Goal: Information Seeking & Learning: Learn about a topic

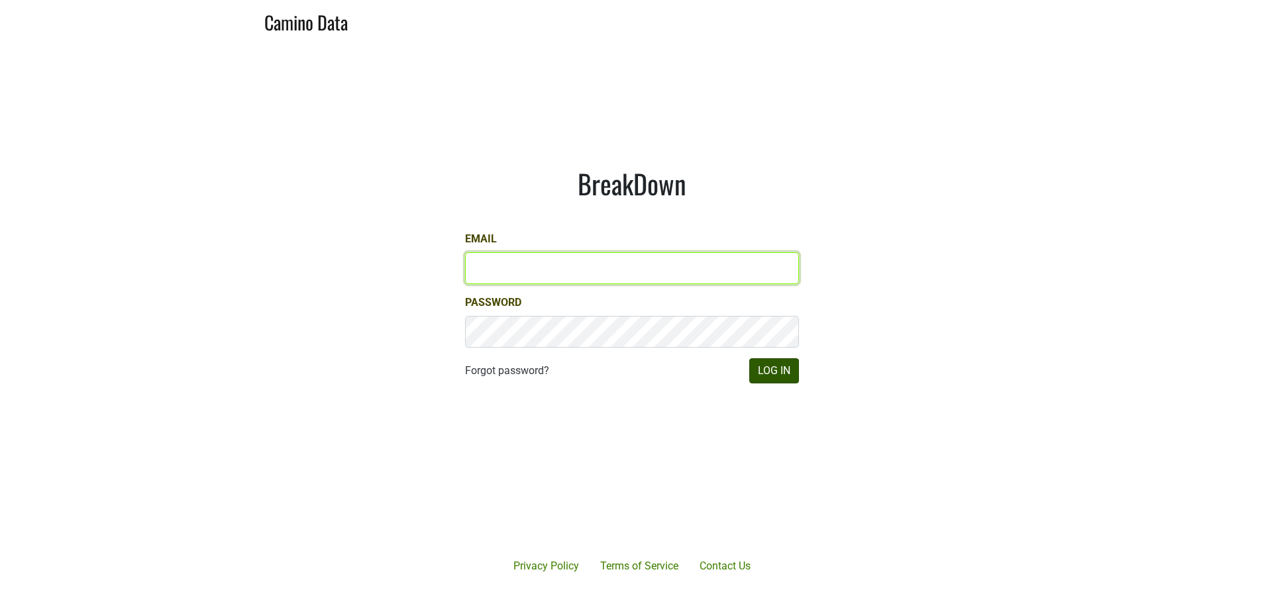
type input "susan@dumol.com"
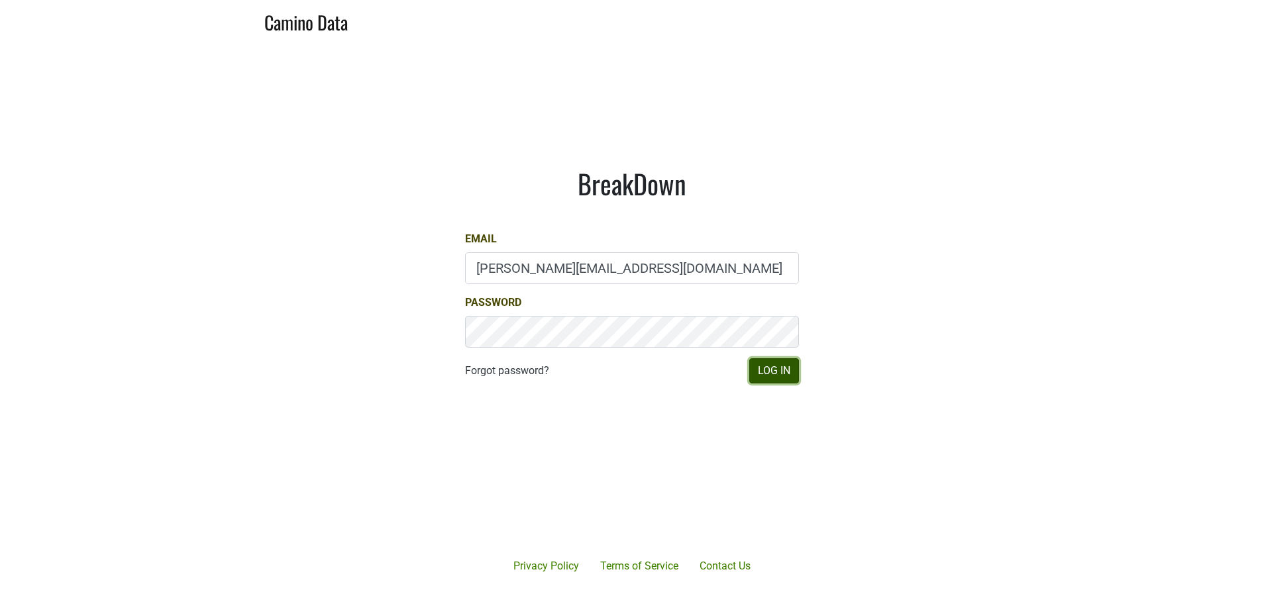
click at [782, 370] on button "Log In" at bounding box center [774, 370] width 50 height 25
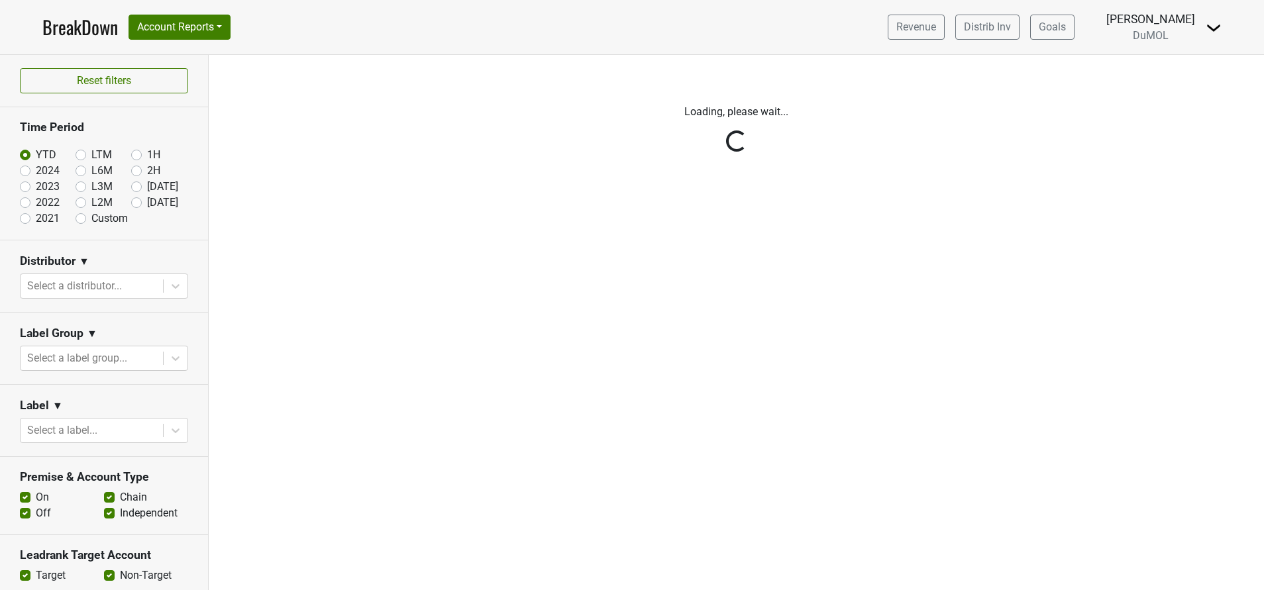
click at [122, 206] on div "Reset filters Time Period YTD LTM 1H 2024 L6M 2H 2023 L3M [DATE] '25 2022 L2M A…" at bounding box center [104, 322] width 209 height 535
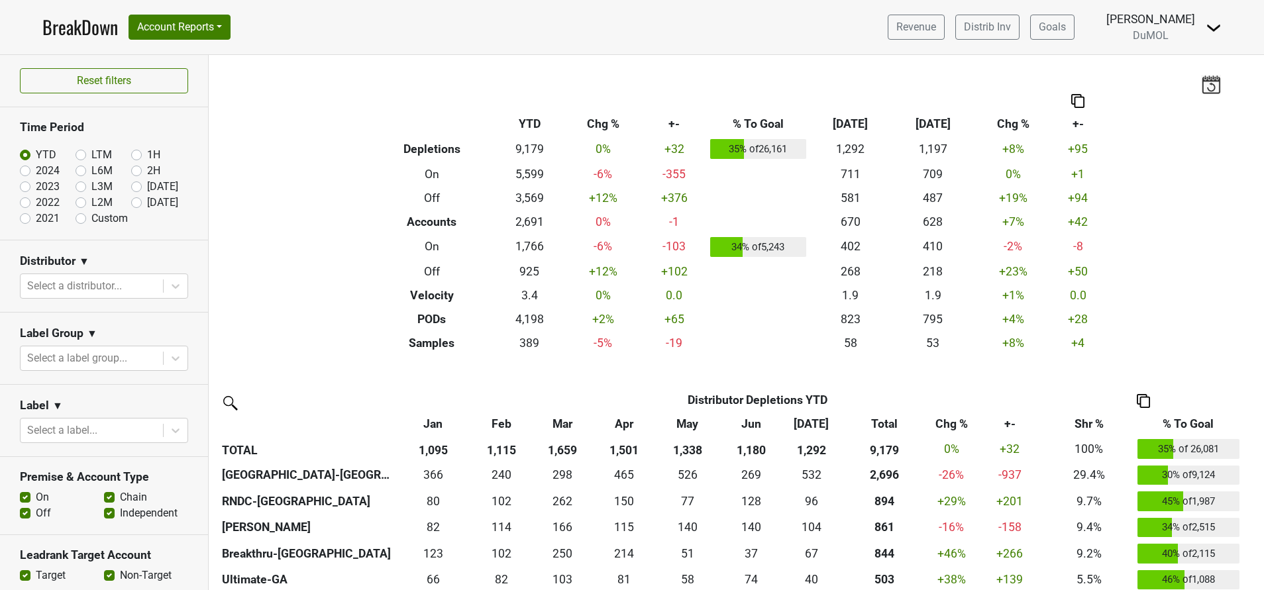
click at [147, 202] on label "[DATE]" at bounding box center [162, 203] width 31 height 16
click at [131, 202] on input "[DATE]" at bounding box center [157, 201] width 53 height 13
radio input "true"
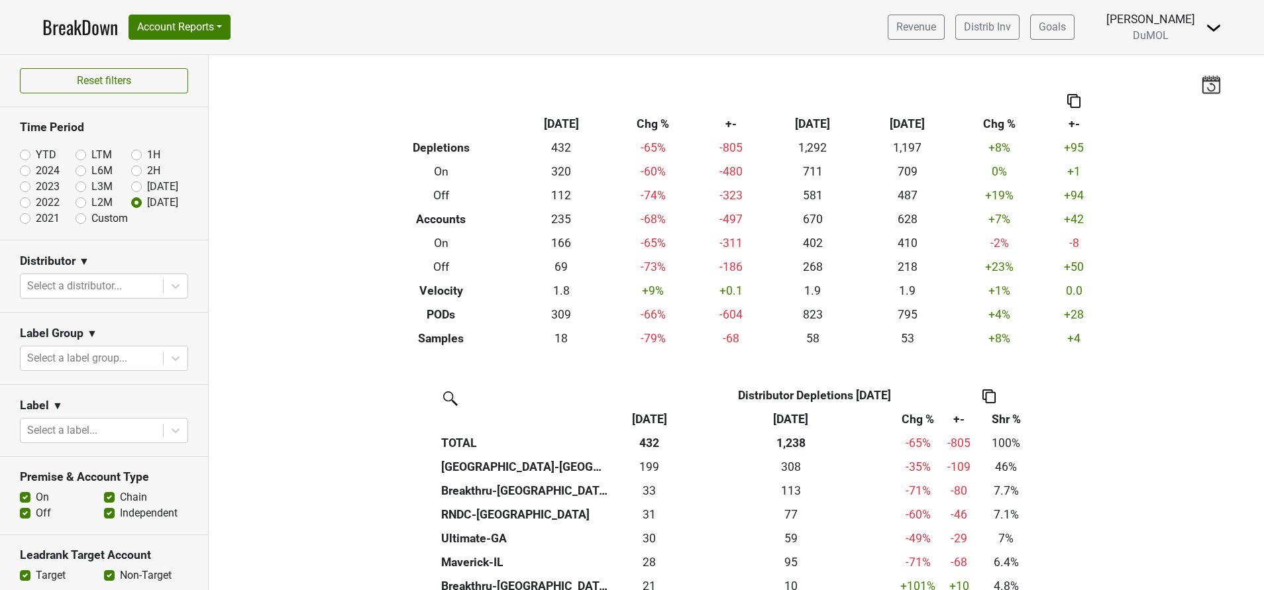
click at [1201, 82] on img at bounding box center [1211, 84] width 20 height 19
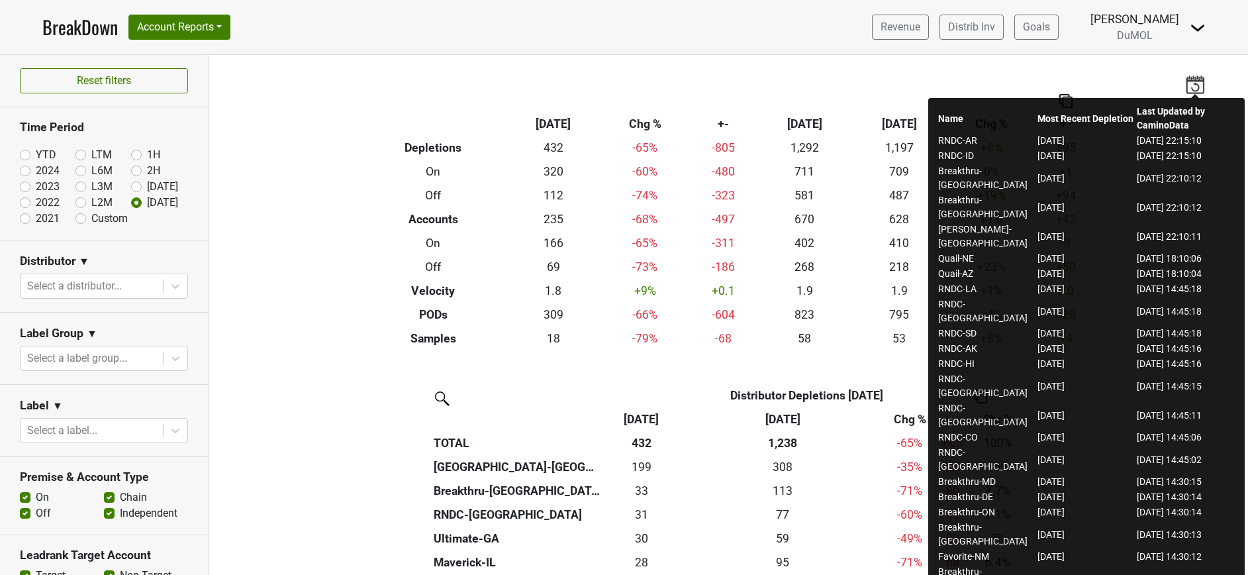
click at [325, 300] on div "Filters Breakdown Type [DATE] Chg % +- [DATE] ‘[DATE] Chg % +- Depletions 432 -…" at bounding box center [729, 315] width 1040 height 520
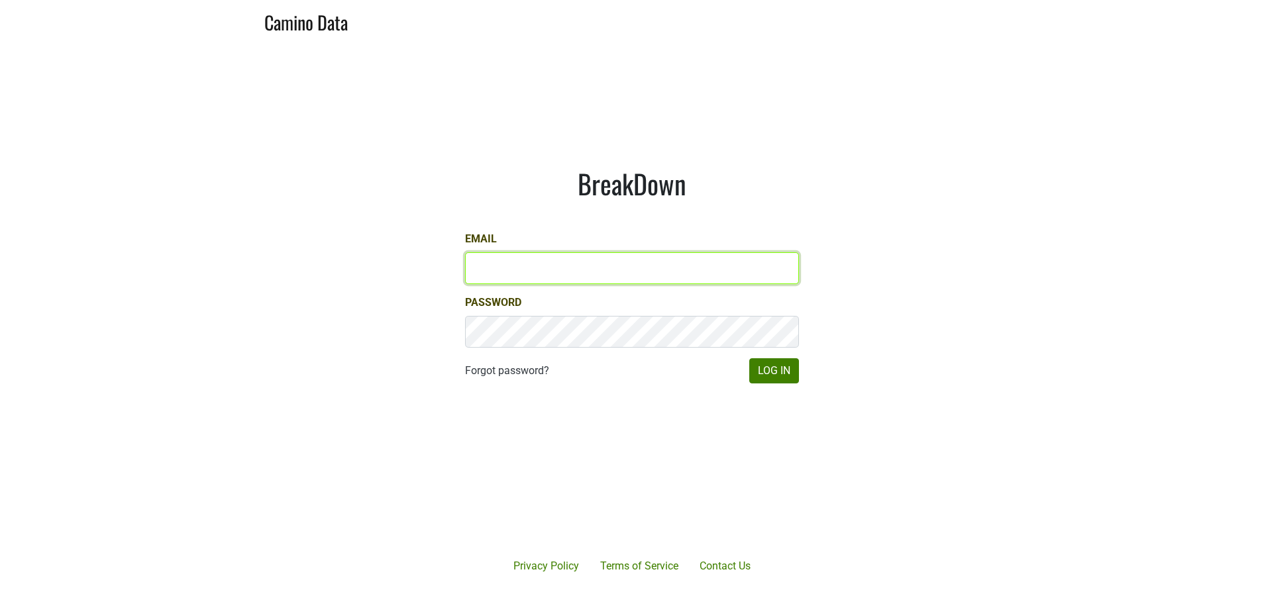
type input "[PERSON_NAME][EMAIL_ADDRESS][DOMAIN_NAME]"
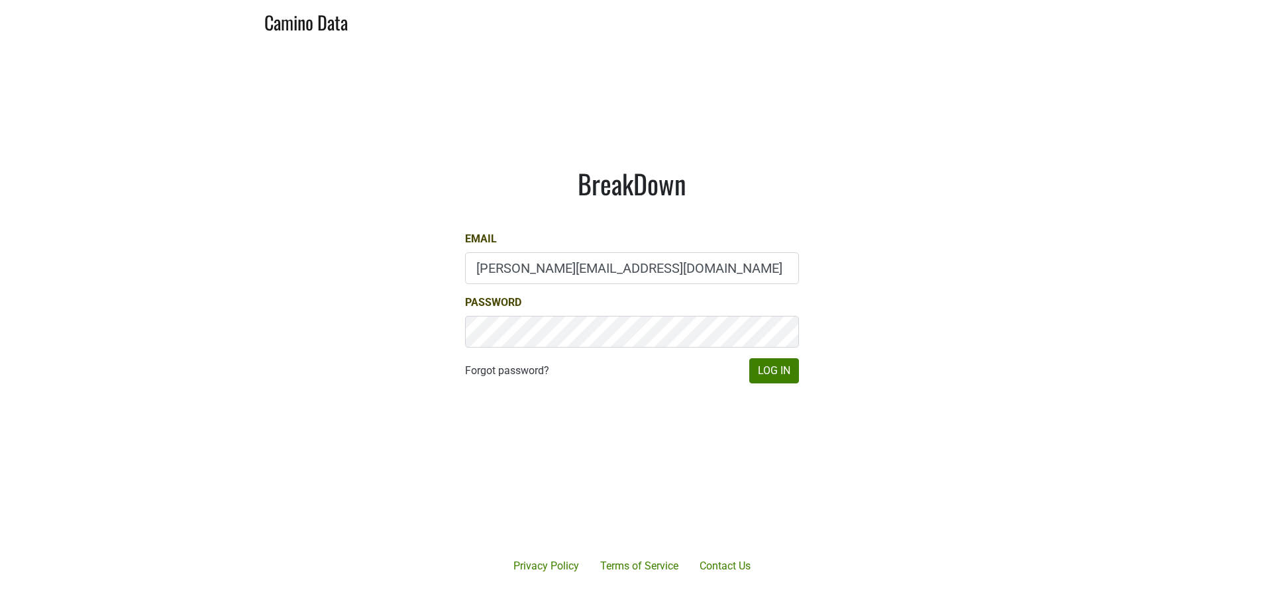
click at [843, 430] on main "BreakDown Email susan@dumol.com Password Forgot password? Log In" at bounding box center [632, 276] width 1264 height 468
click at [780, 365] on button "Log In" at bounding box center [774, 370] width 50 height 25
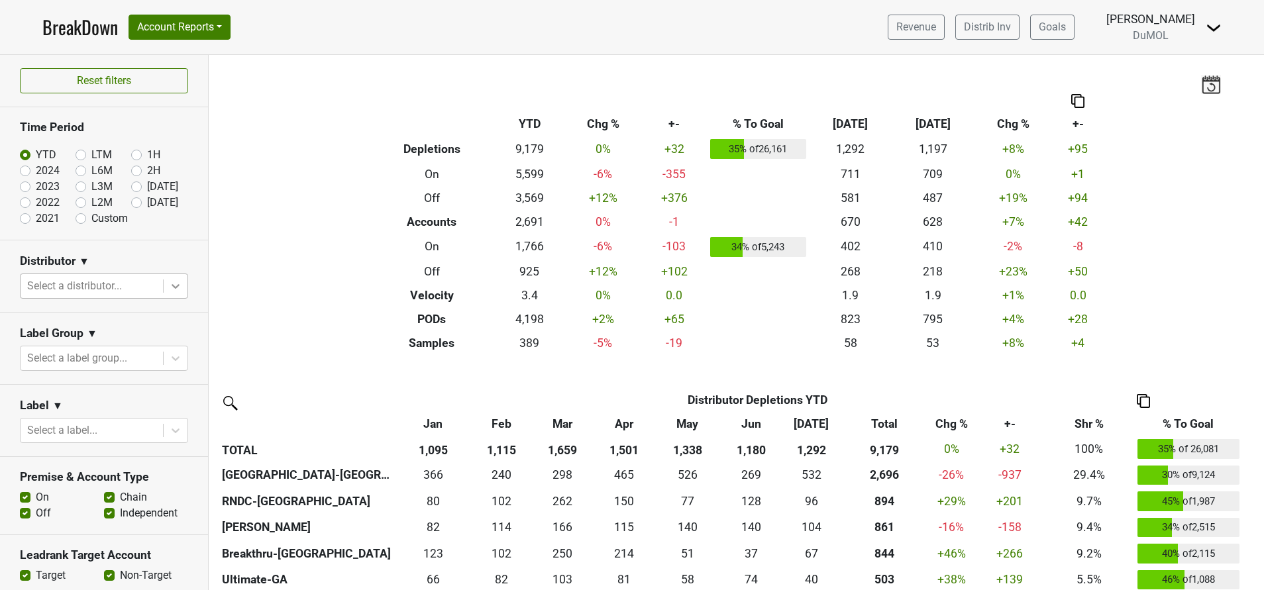
click at [169, 290] on icon at bounding box center [175, 285] width 13 height 13
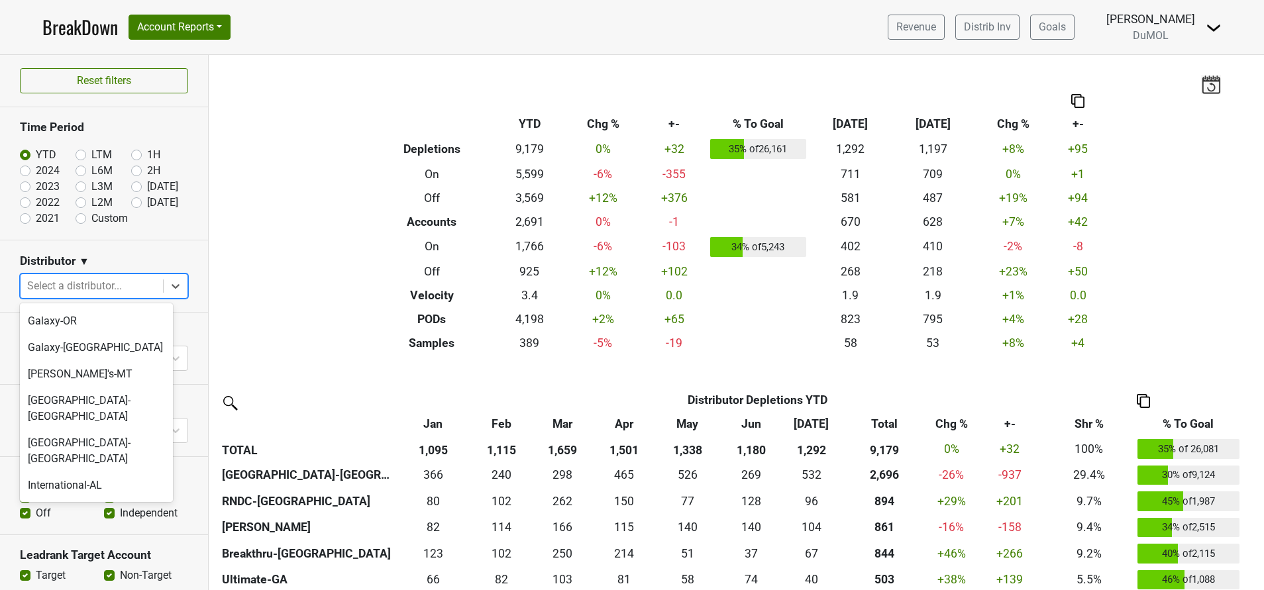
scroll to position [481, 0]
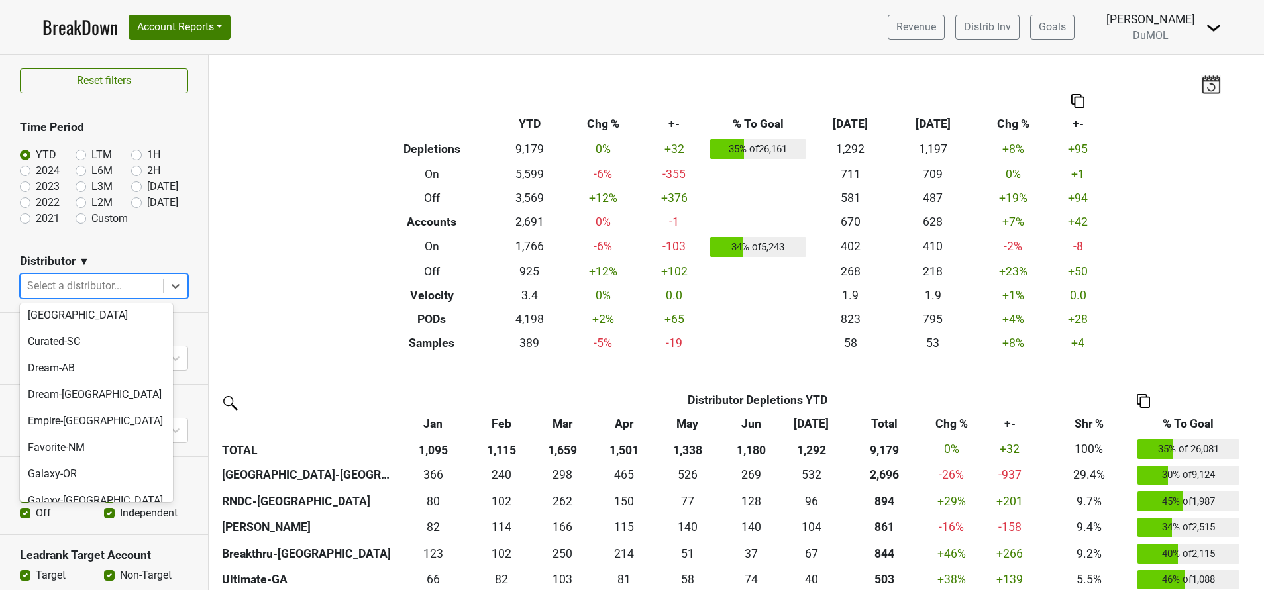
click at [66, 540] on div "[GEOGRAPHIC_DATA]-[GEOGRAPHIC_DATA]" at bounding box center [96, 561] width 153 height 42
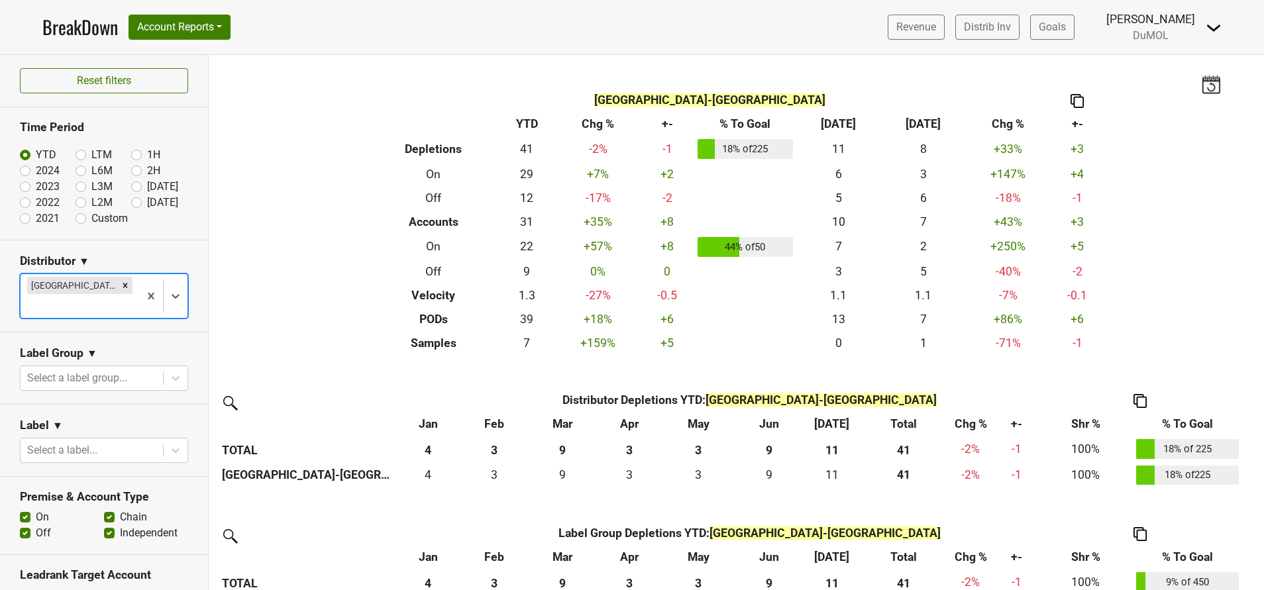
click at [147, 203] on label "[DATE]" at bounding box center [162, 203] width 31 height 16
click at [131, 203] on input "[DATE]" at bounding box center [157, 201] width 53 height 13
radio input "true"
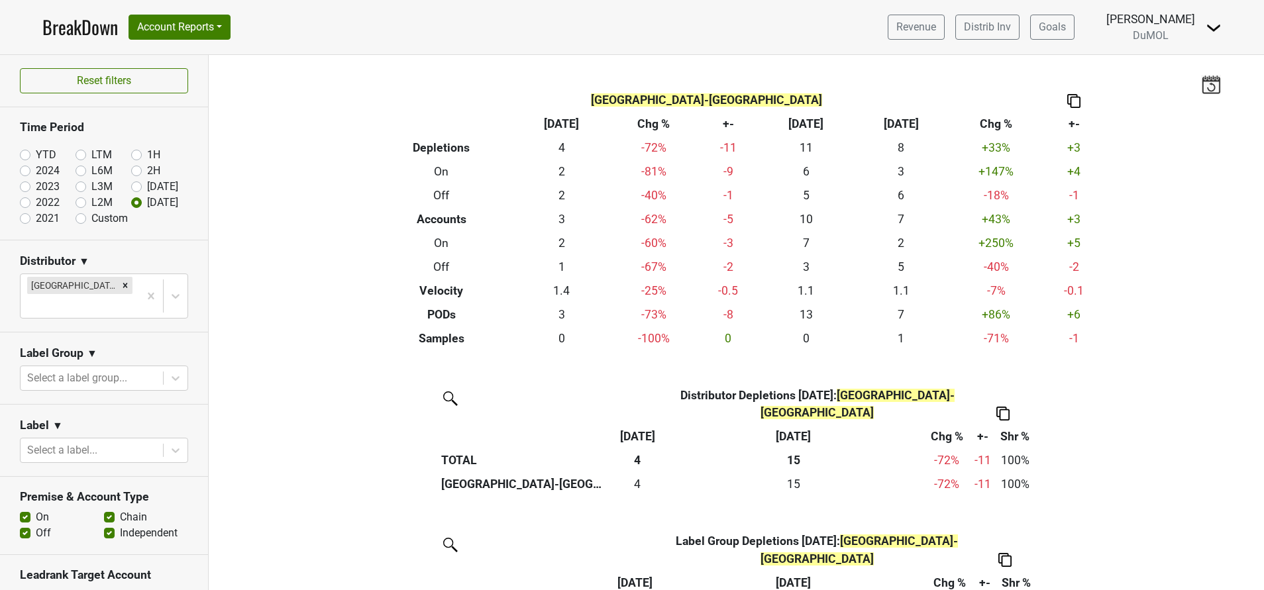
click at [147, 187] on label "Jul '25" at bounding box center [162, 187] width 31 height 16
click at [131, 187] on input "Jul '25" at bounding box center [157, 185] width 53 height 13
radio input "true"
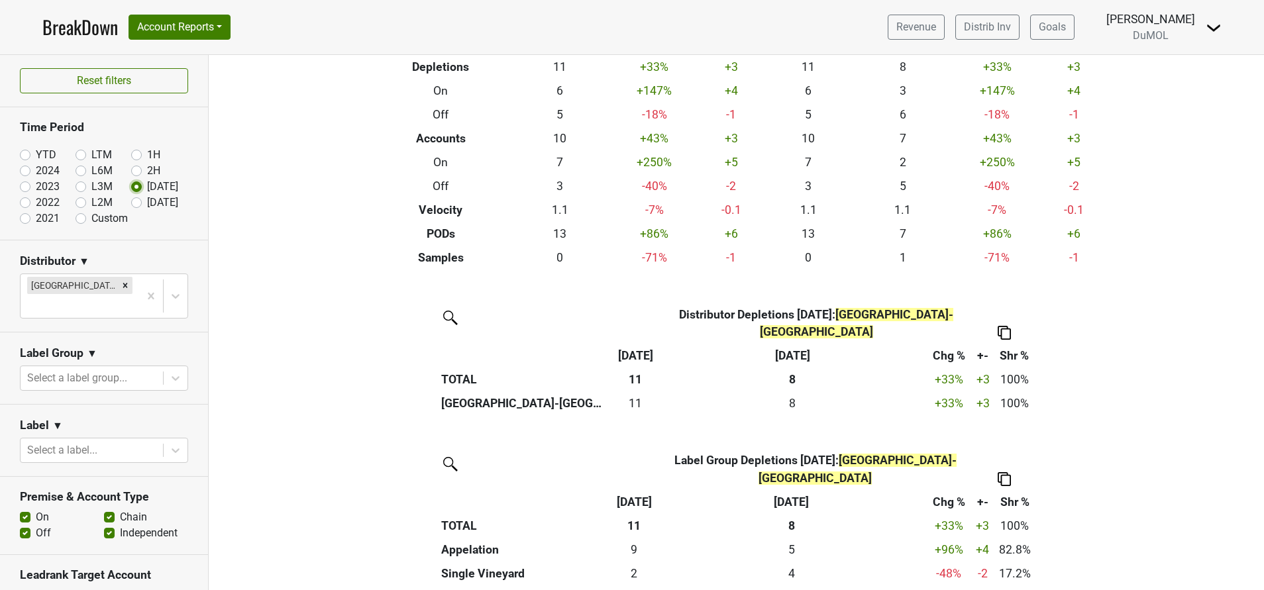
scroll to position [0, 0]
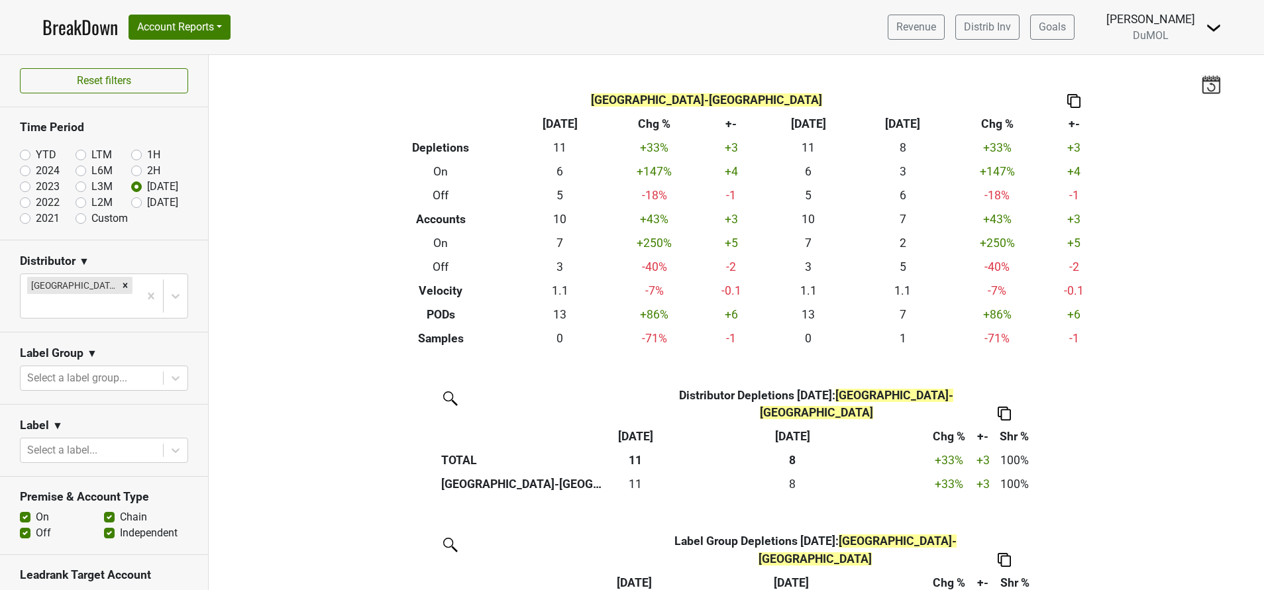
click at [91, 217] on label "Custom" at bounding box center [109, 219] width 36 height 16
click at [76, 217] on input "Custom" at bounding box center [101, 217] width 53 height 13
radio input "true"
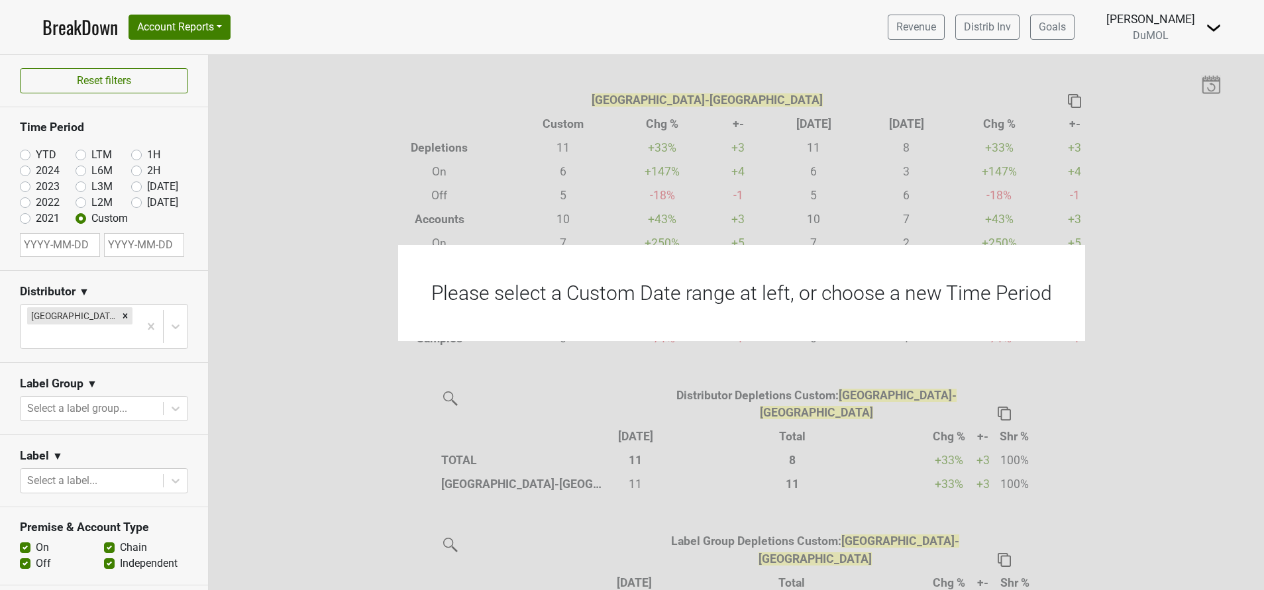
click at [71, 252] on input "text" at bounding box center [60, 245] width 80 height 24
select select "7"
select select "2025"
click at [97, 287] on select "January February March April May June July August September October November De…" at bounding box center [73, 287] width 56 height 13
select select "0"
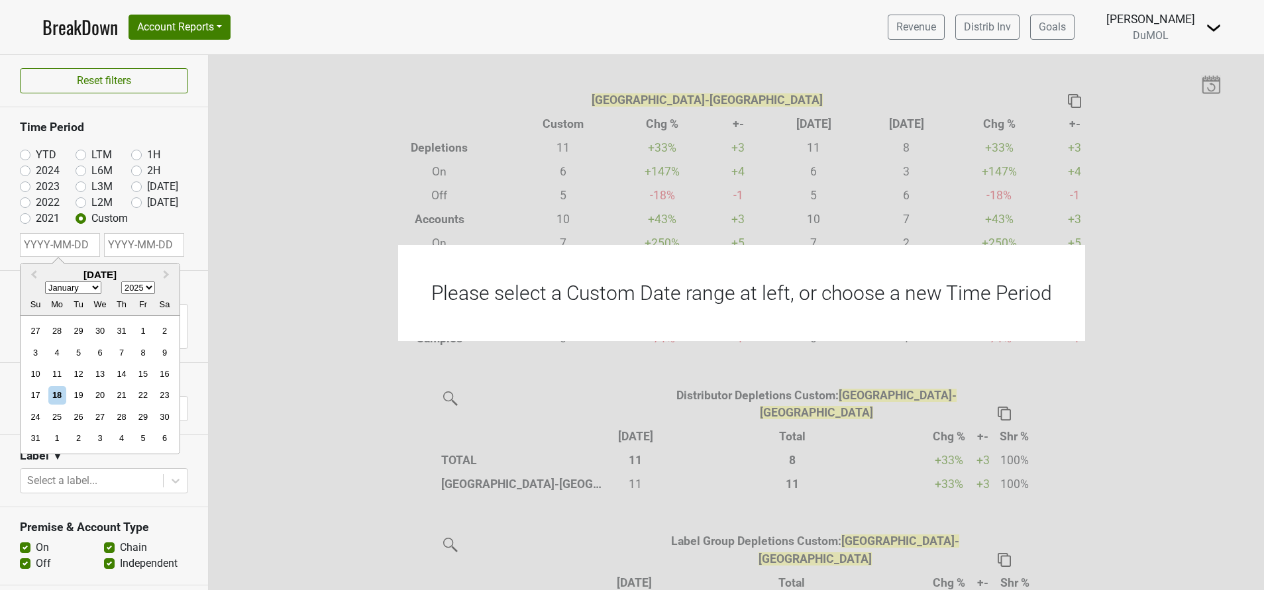
click at [45, 281] on select "January February March April May June July August September October November De…" at bounding box center [73, 287] width 56 height 13
click at [100, 329] on div "1" at bounding box center [100, 331] width 18 height 18
type input "2025-01-01"
click at [158, 251] on input "text" at bounding box center [144, 245] width 80 height 24
select select "7"
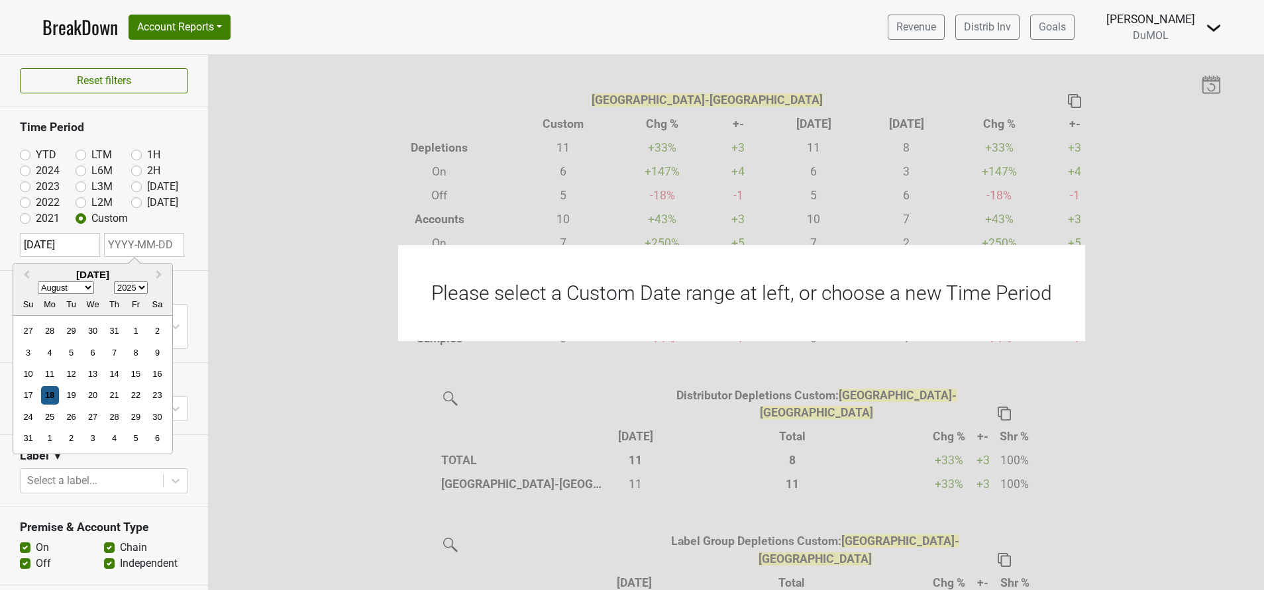
click at [52, 398] on div "18" at bounding box center [50, 395] width 18 height 18
type input "2025-08-18"
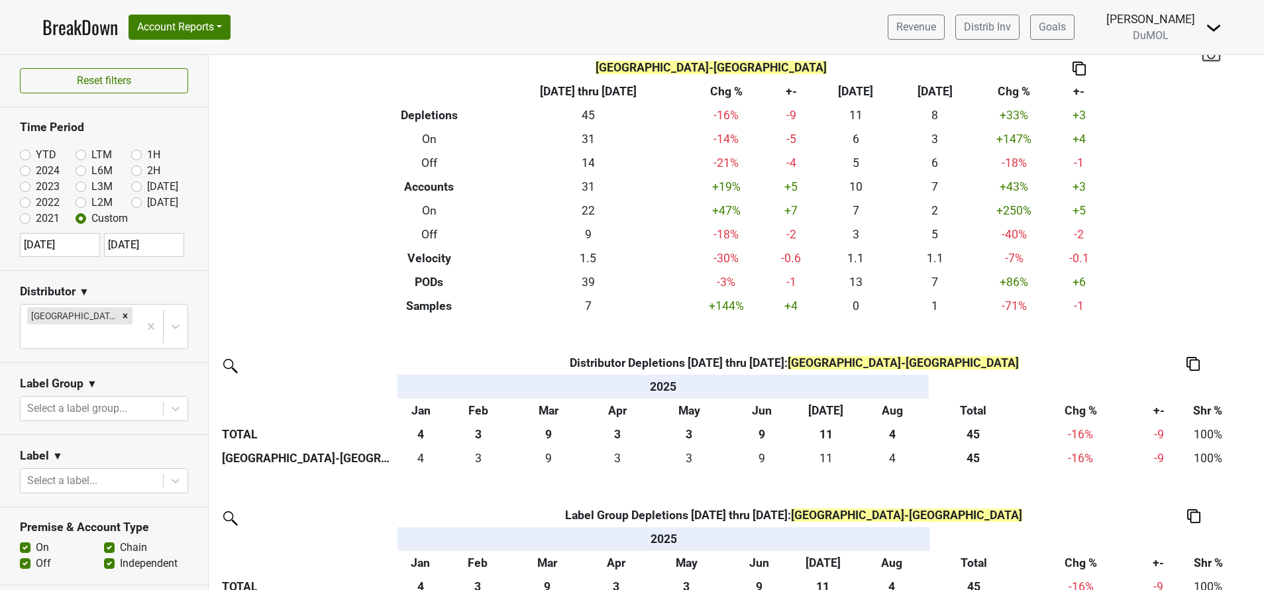
scroll to position [23, 0]
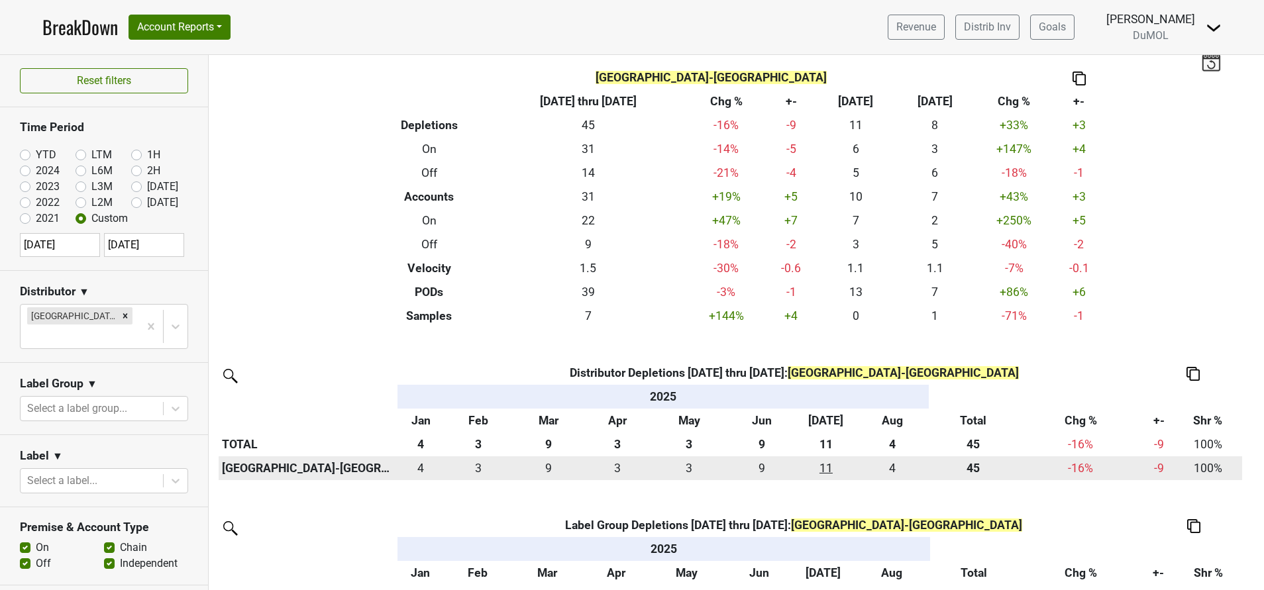
click at [823, 473] on div "10.667 11" at bounding box center [825, 468] width 52 height 17
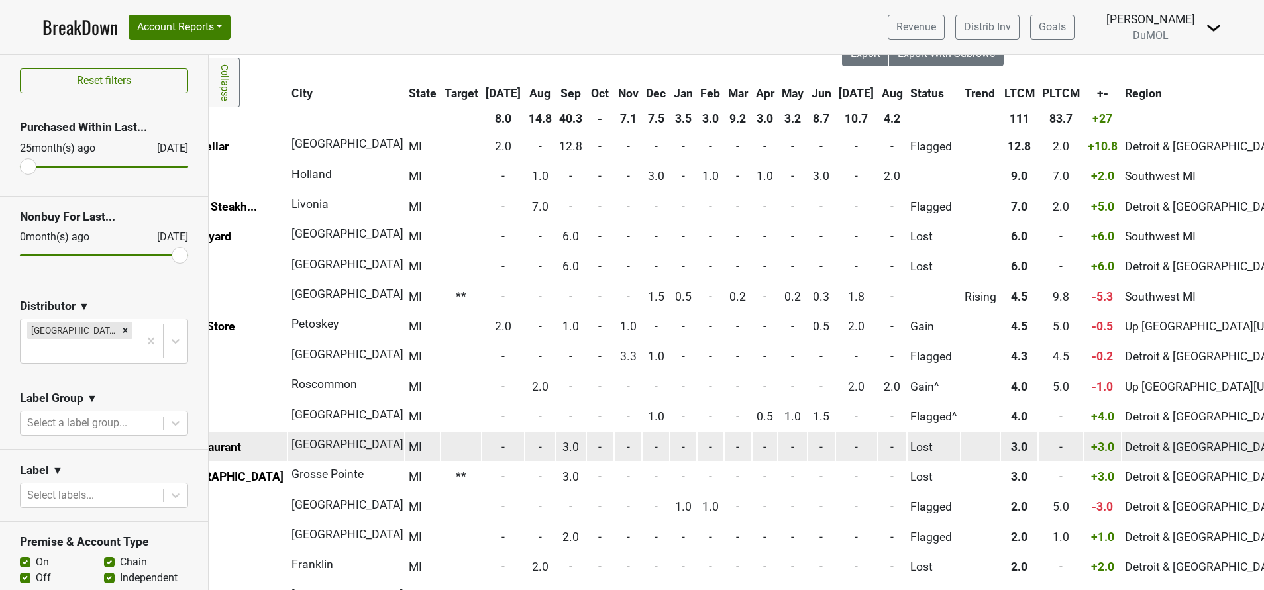
scroll to position [47, 0]
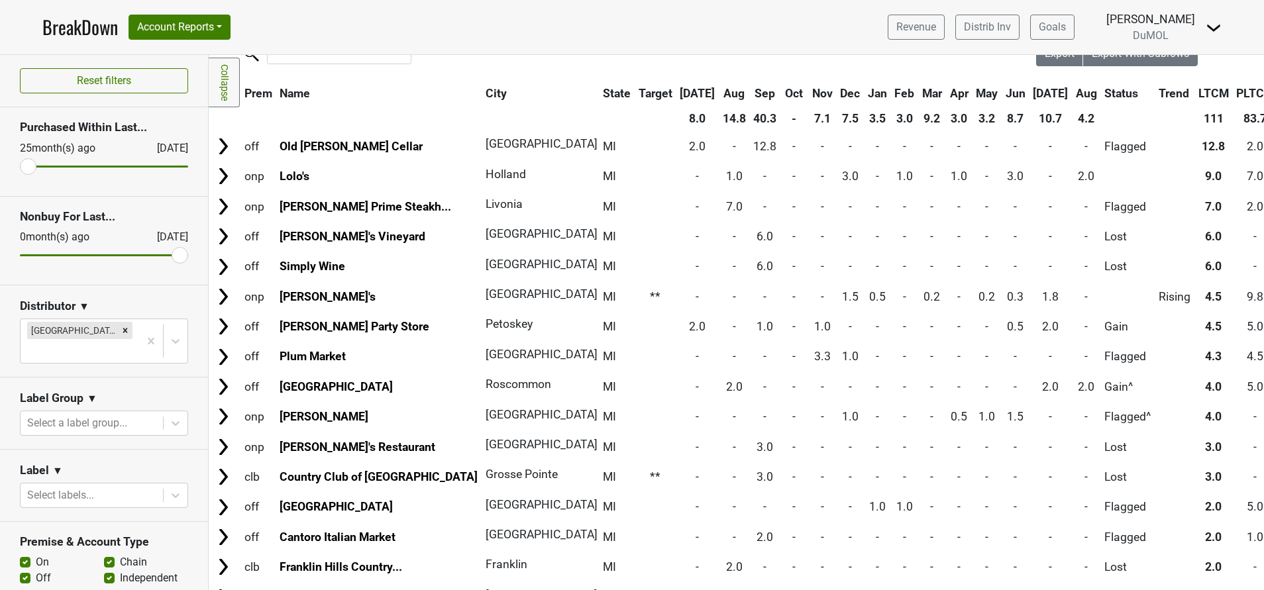
click at [36, 554] on label "On" at bounding box center [42, 562] width 13 height 16
click at [25, 554] on input "On" at bounding box center [25, 560] width 11 height 13
checkbox input "false"
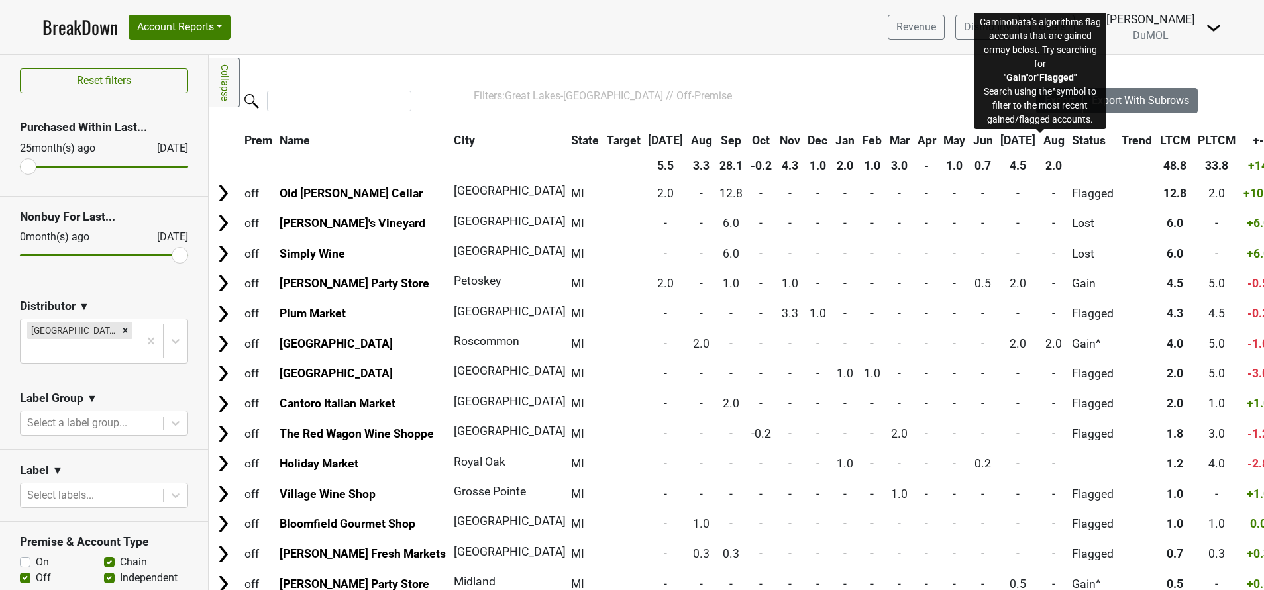
click at [1072, 137] on span "Status" at bounding box center [1089, 140] width 34 height 13
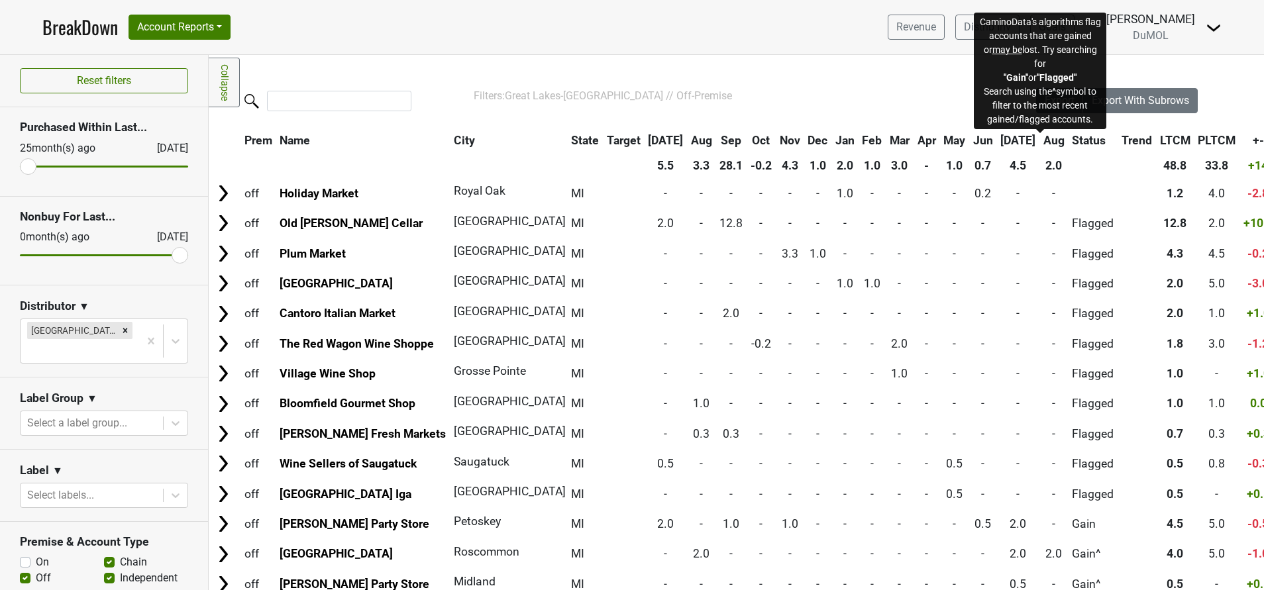
click at [1072, 137] on span "Status" at bounding box center [1089, 140] width 34 height 13
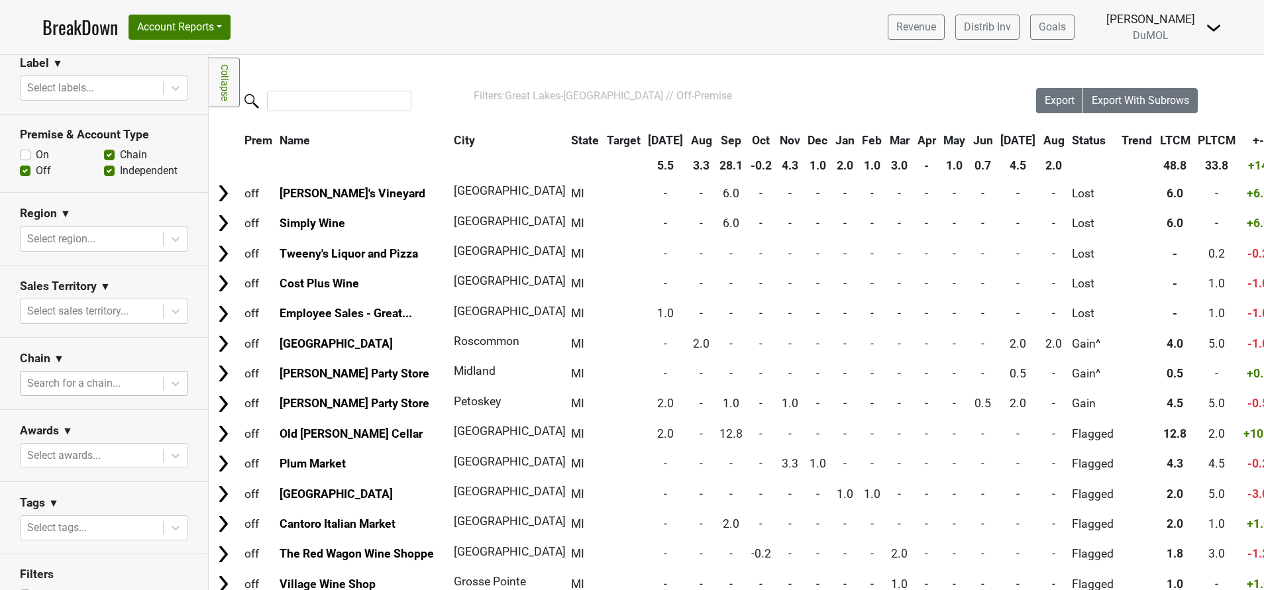
scroll to position [411, 0]
click at [105, 371] on div at bounding box center [91, 380] width 129 height 19
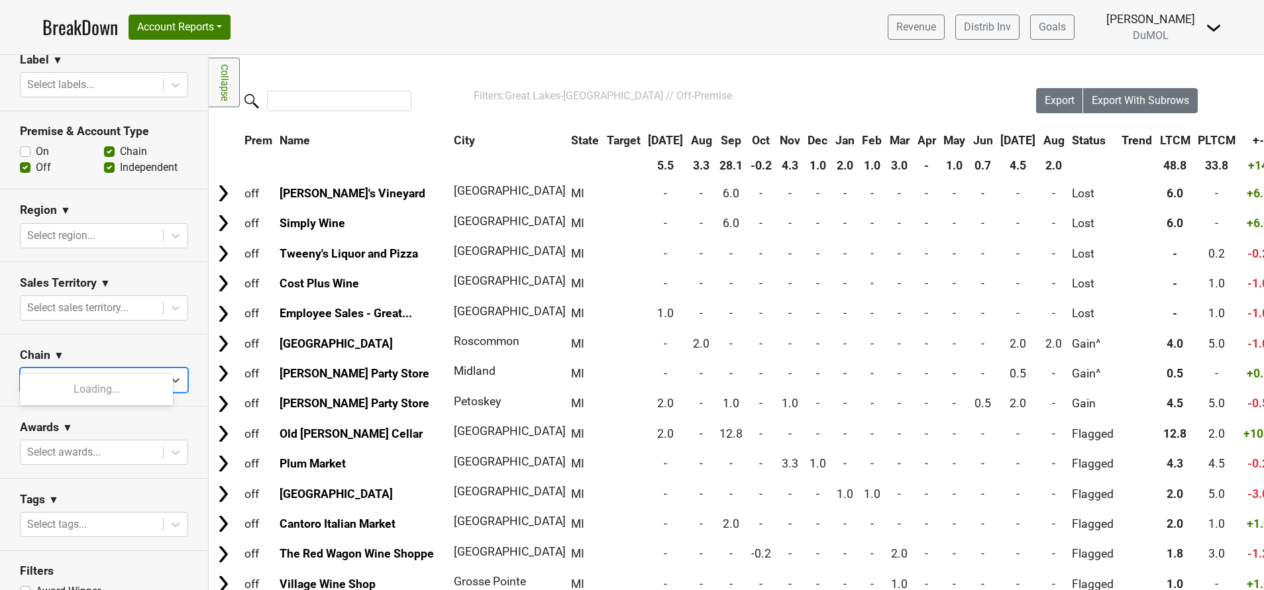
type input "plum"
click at [62, 393] on div "Plum Market" at bounding box center [96, 389] width 153 height 26
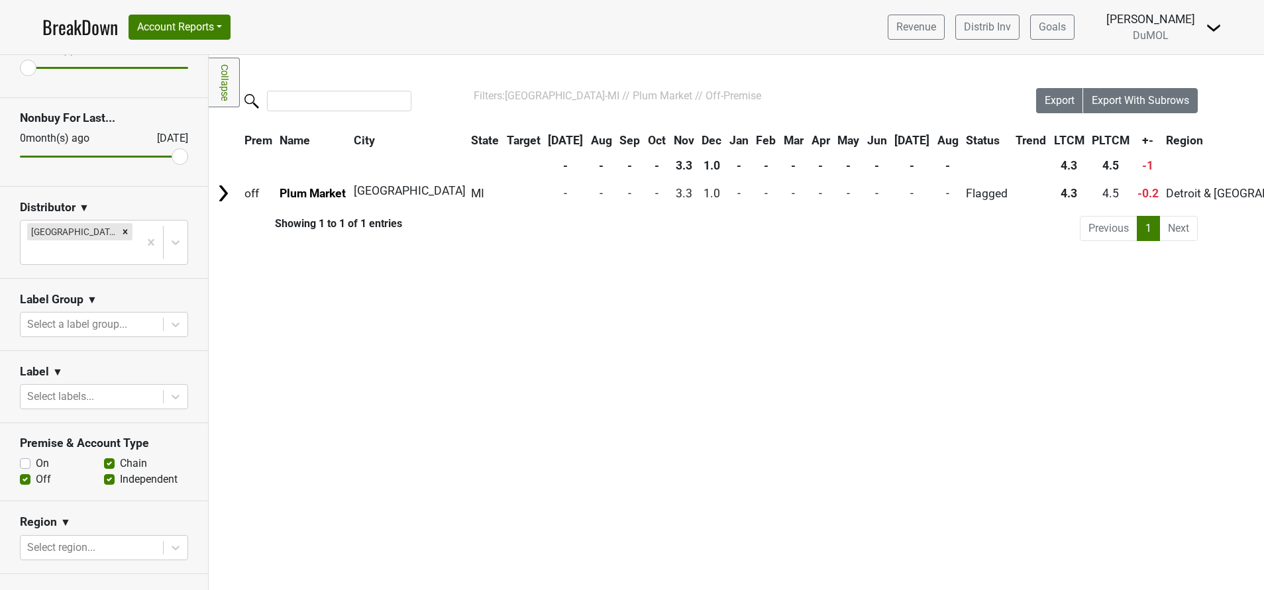
scroll to position [0, 0]
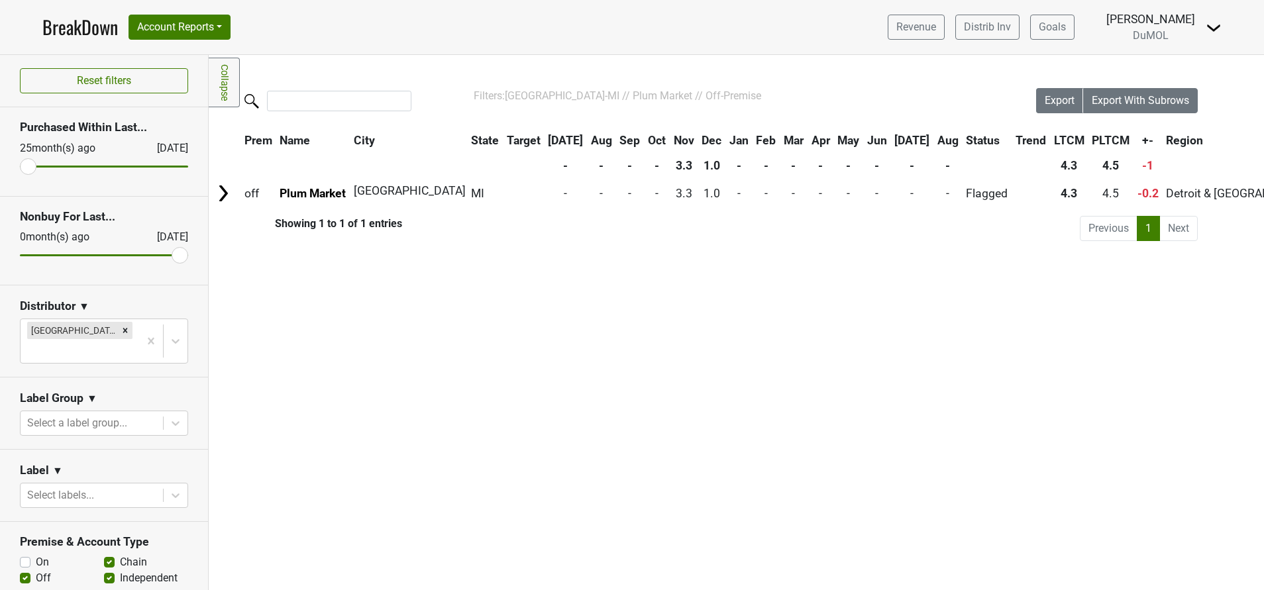
click at [36, 554] on label "On" at bounding box center [42, 562] width 13 height 16
click at [22, 554] on input "On" at bounding box center [25, 560] width 11 height 13
checkbox input "true"
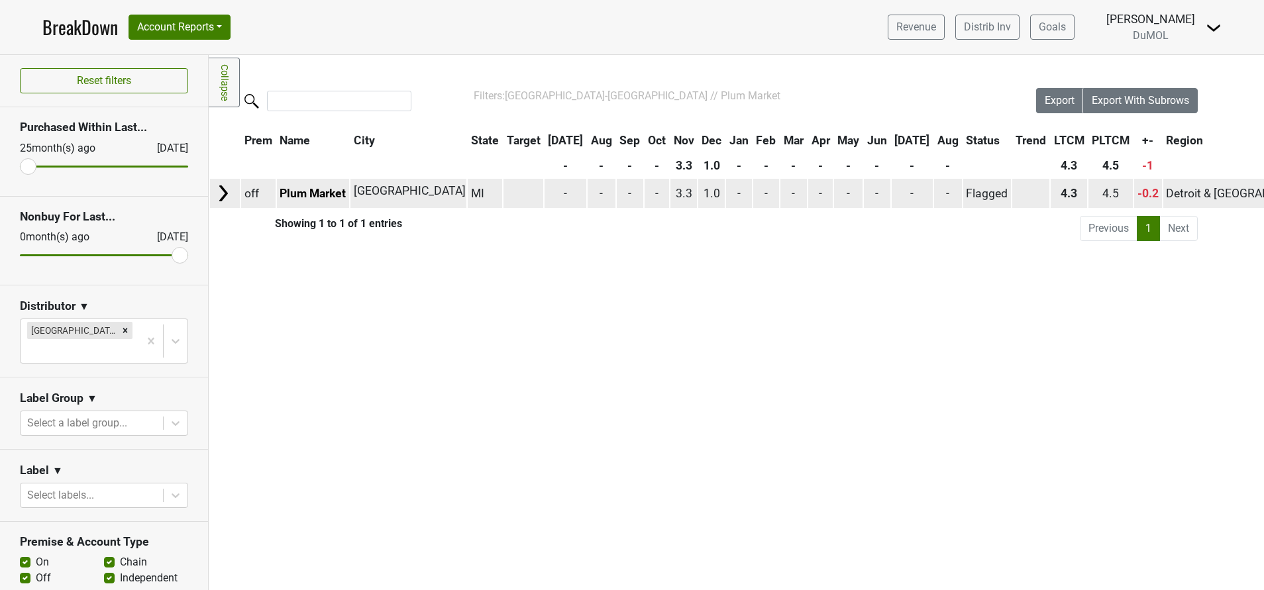
click at [220, 199] on img at bounding box center [223, 193] width 20 height 20
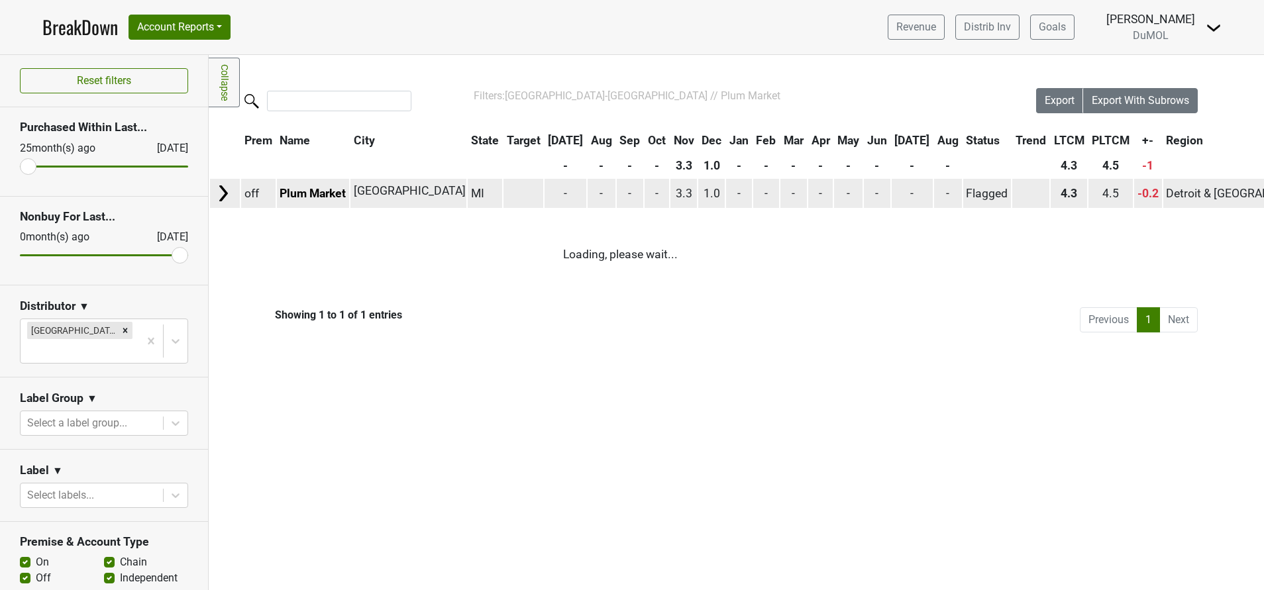
click at [221, 191] on img at bounding box center [223, 193] width 20 height 20
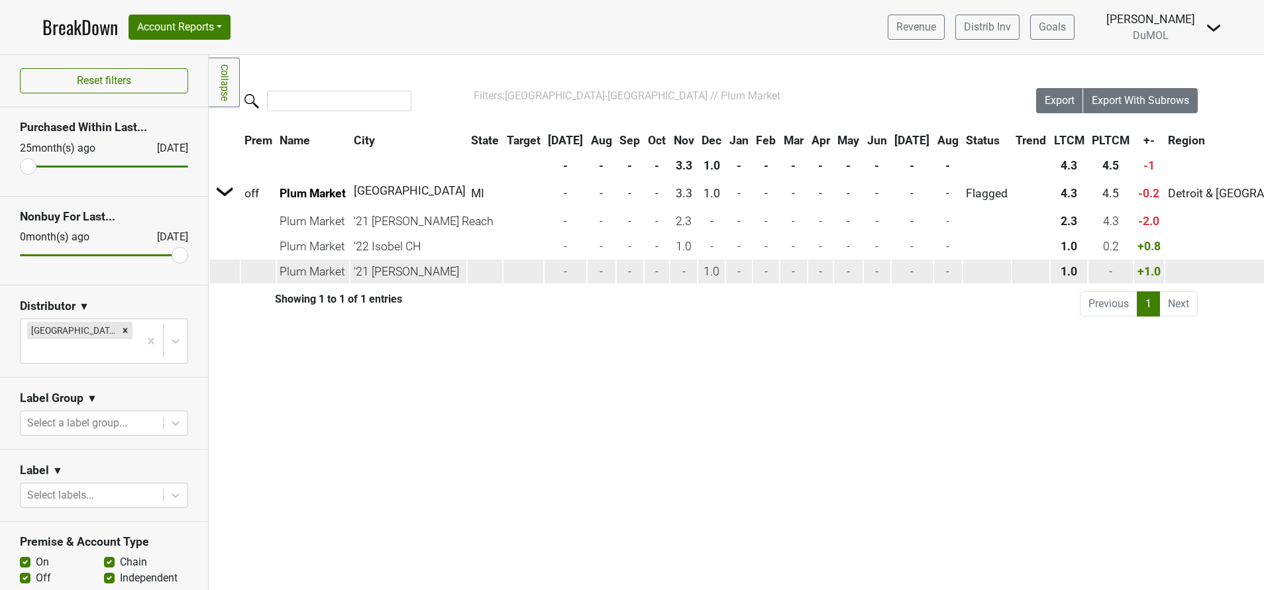
click at [731, 276] on td "-" at bounding box center [739, 272] width 26 height 24
